Goal: Information Seeking & Learning: Learn about a topic

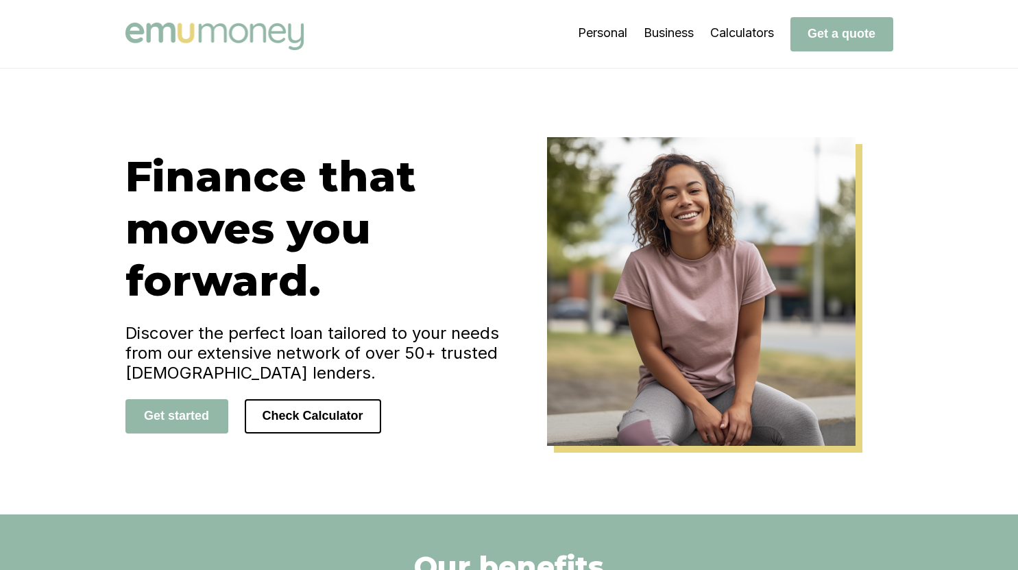
click at [401, 421] on div "Get started Check Calculator" at bounding box center [317, 416] width 384 height 34
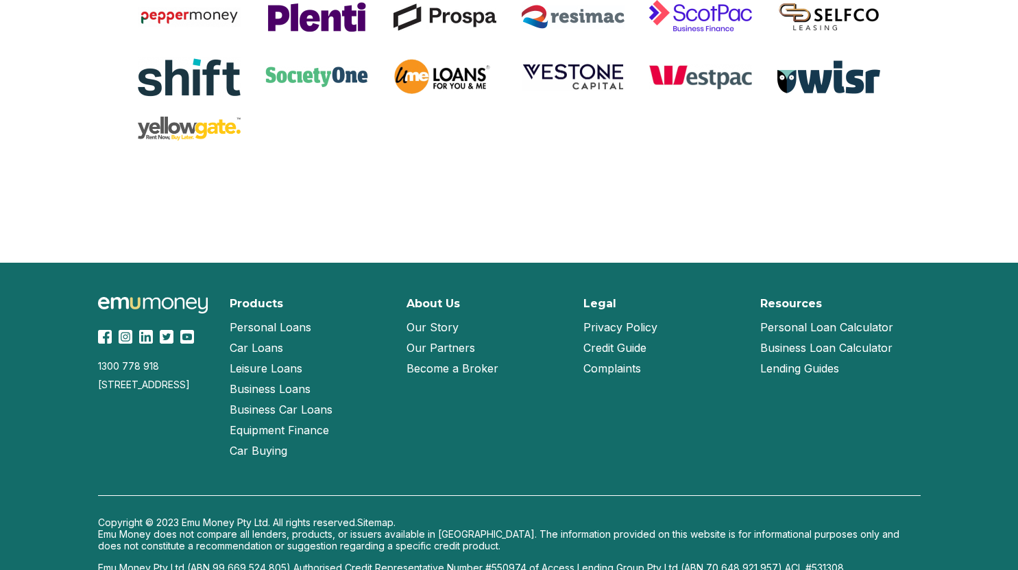
scroll to position [2953, 0]
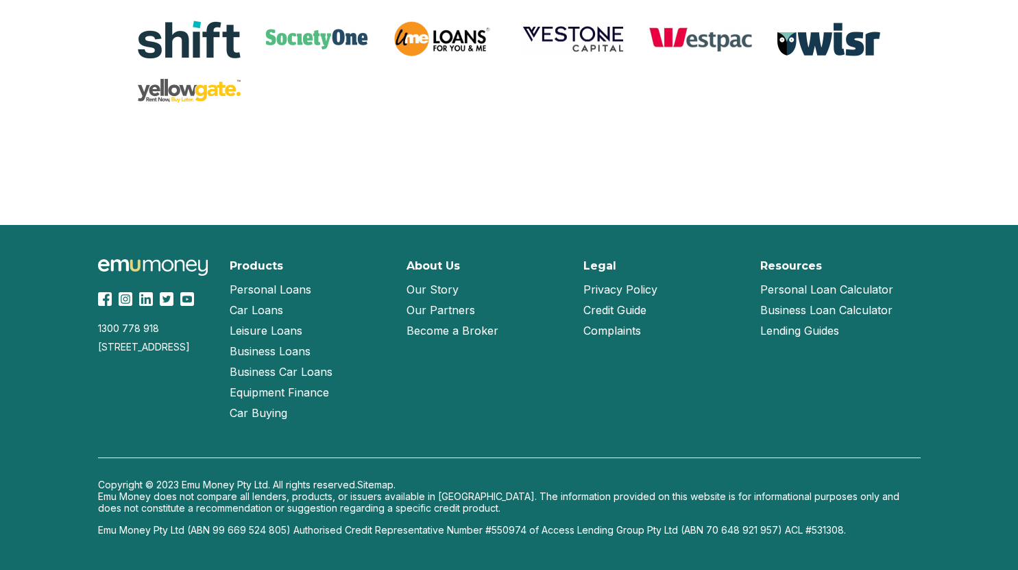
click at [422, 303] on link "Our Partners" at bounding box center [441, 310] width 69 height 21
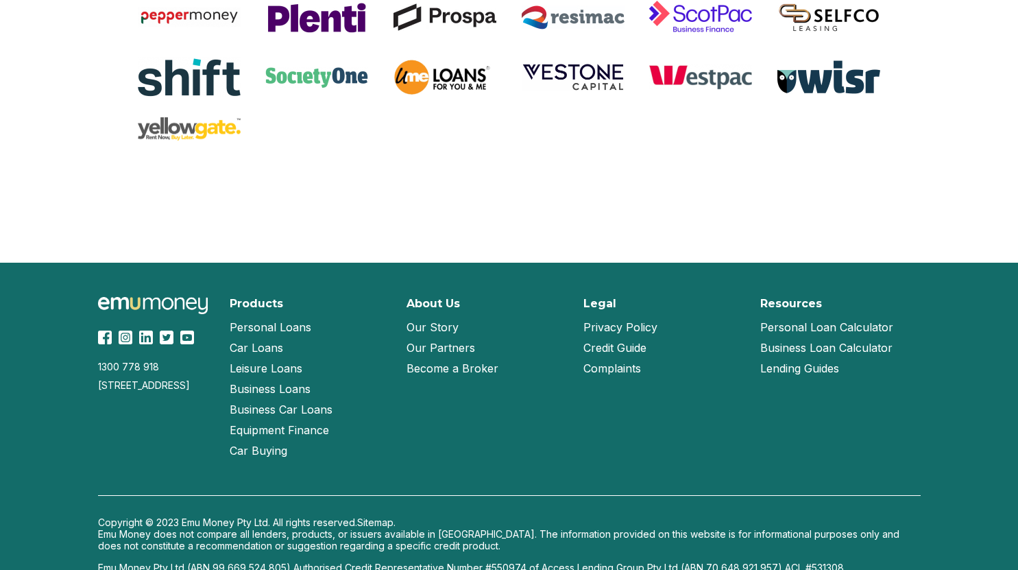
scroll to position [1307, 0]
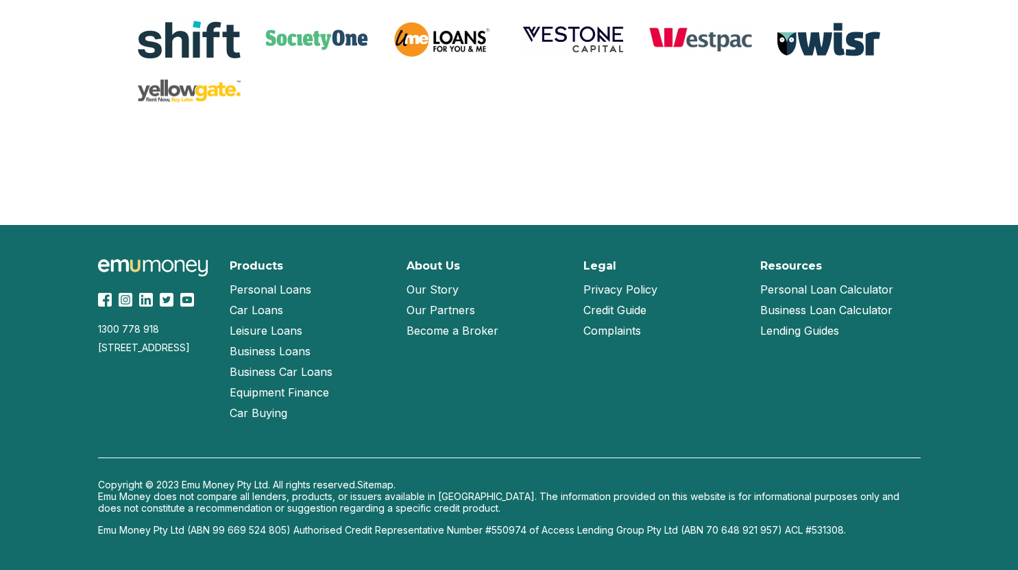
click at [436, 330] on link "Become a Broker" at bounding box center [453, 330] width 92 height 21
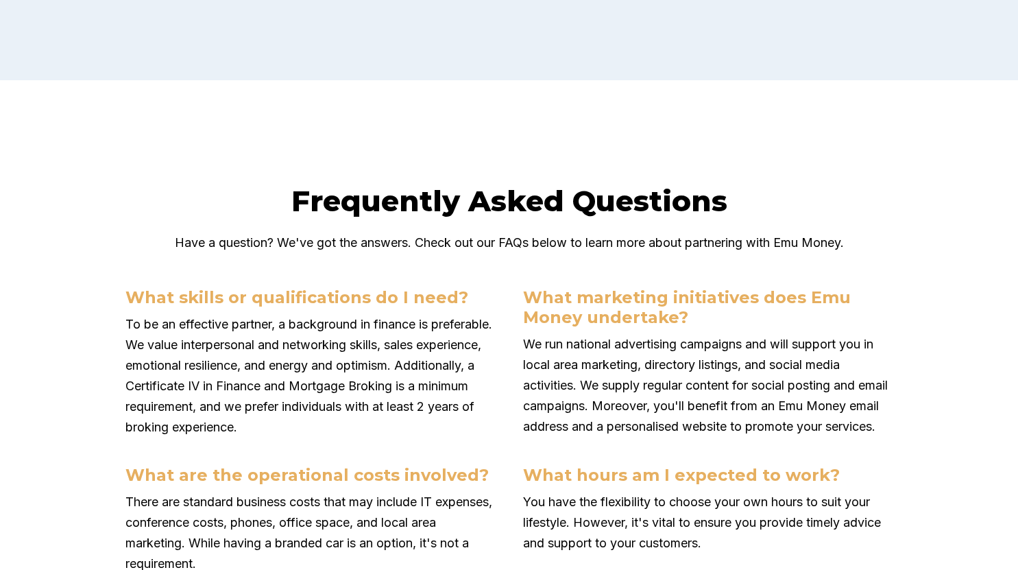
scroll to position [4857, 0]
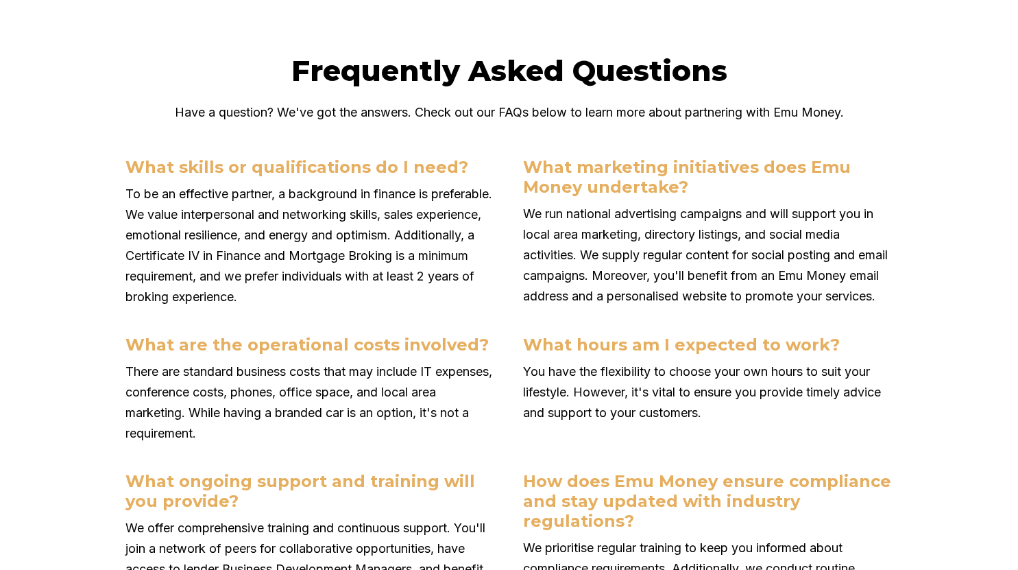
scroll to position [4987, 0]
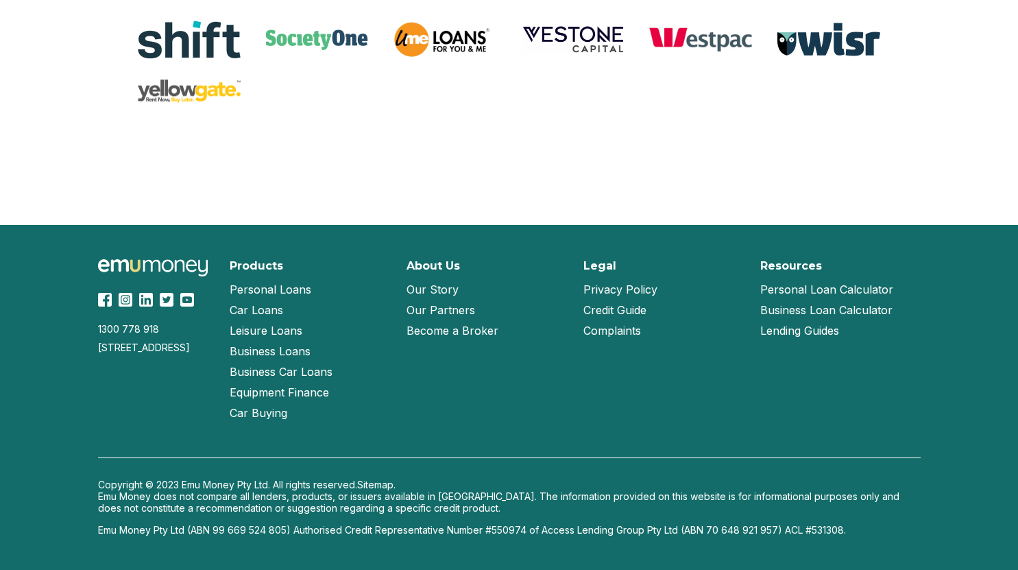
scroll to position [1307, 0]
